Goal: Check status: Check status

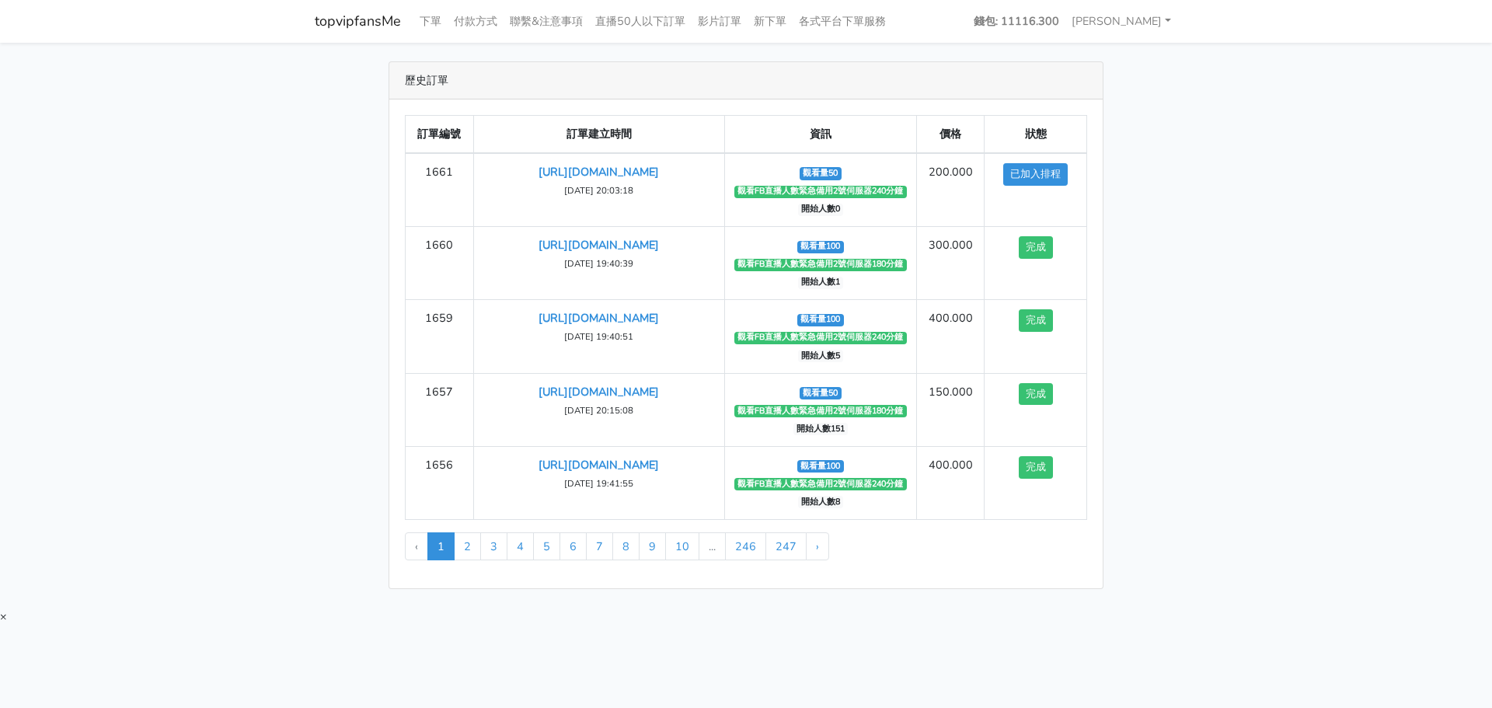
click at [1142, 218] on div "歷史訂單 訂單編號 訂單建立時間 資訊 價格 狀態 1661 https://www.facebook.com/100065089299834/videos/…" at bounding box center [746, 325] width 886 height 528
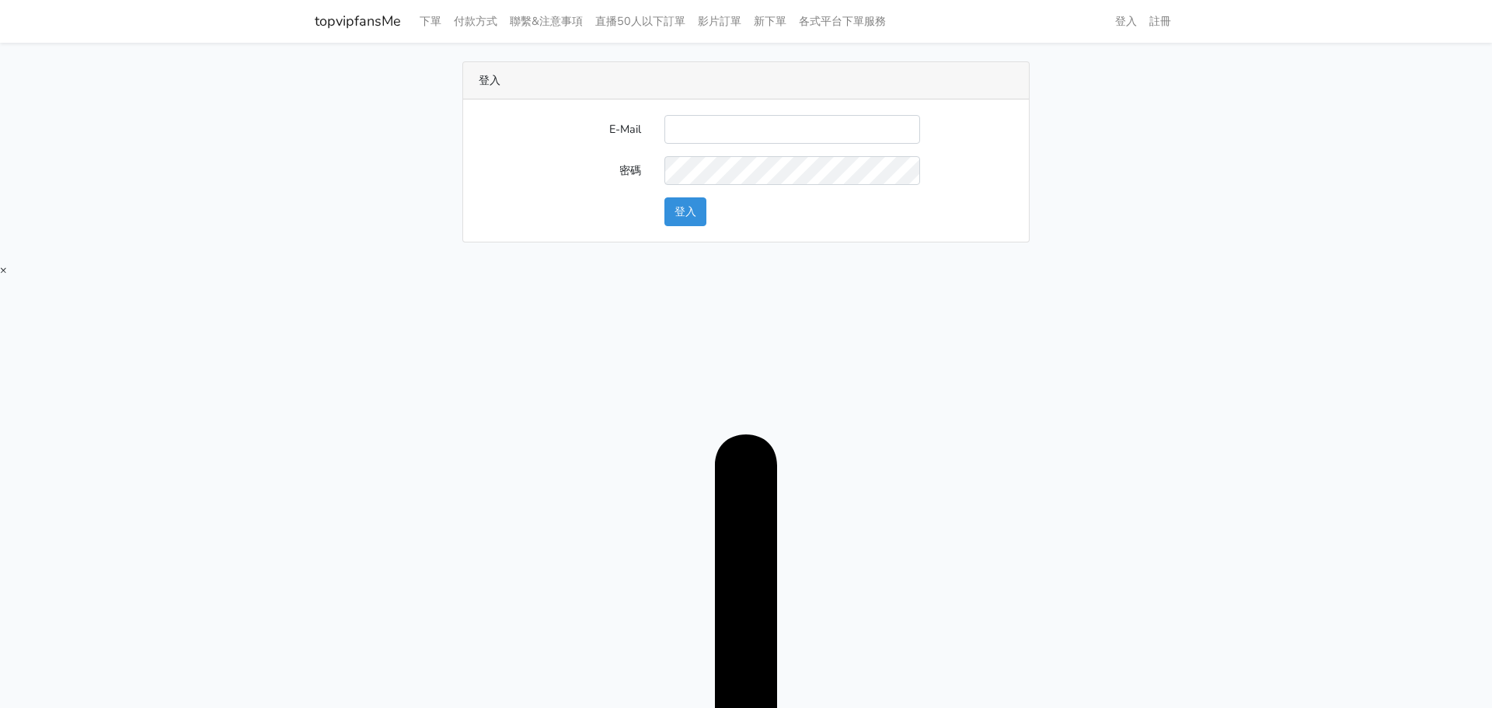
click at [818, 127] on input "E-Mail" at bounding box center [793, 129] width 256 height 29
type input "[EMAIL_ADDRESS][DOMAIN_NAME]"
click at [672, 213] on button "登入" at bounding box center [686, 211] width 42 height 29
